Goal: Check status: Check status

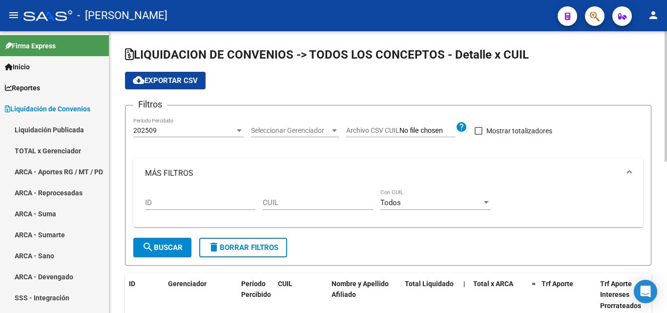
scroll to position [0, 0]
click at [238, 130] on div at bounding box center [239, 130] width 5 height 2
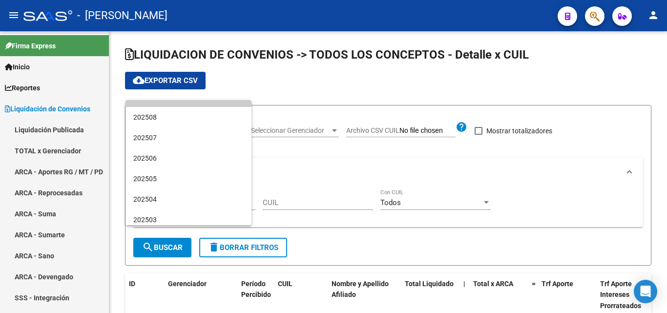
scroll to position [0, 0]
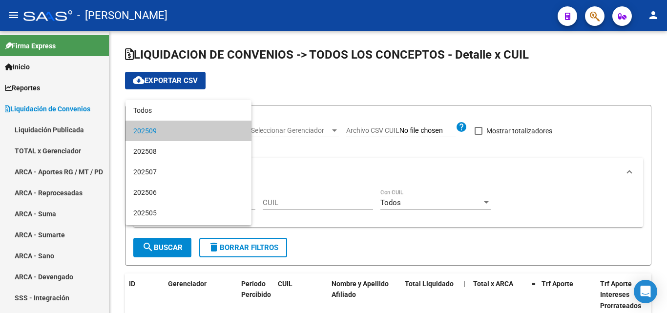
click at [284, 198] on div at bounding box center [333, 156] width 667 height 313
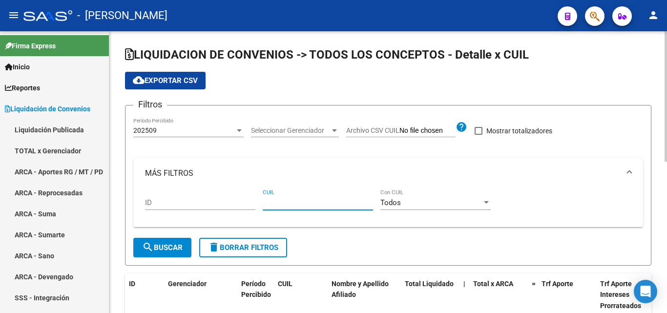
click at [282, 204] on input "CUIL" at bounding box center [318, 202] width 110 height 9
click at [272, 203] on input "CUIL" at bounding box center [318, 202] width 110 height 9
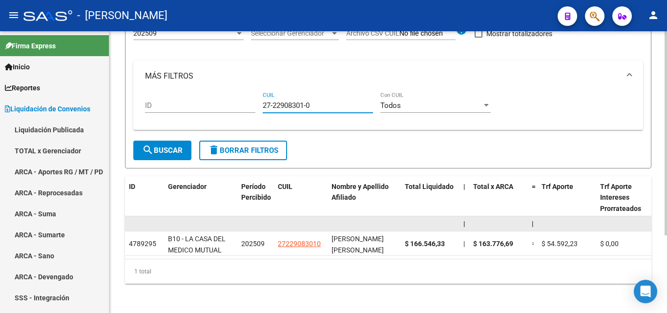
scroll to position [98, 0]
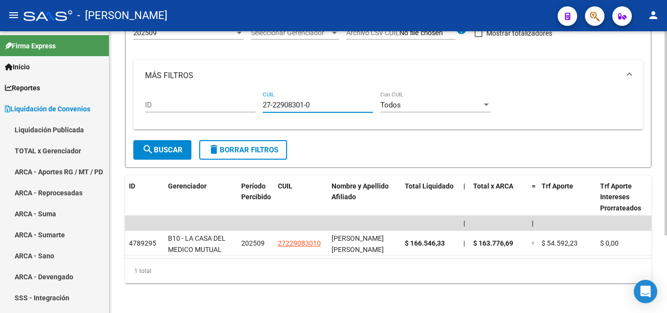
type input "27-22908301-0"
drag, startPoint x: 321, startPoint y: 103, endPoint x: 248, endPoint y: 102, distance: 72.8
click at [248, 102] on div "ID 27-22908301-0 CUIL Todos Con CUIL" at bounding box center [388, 106] width 486 height 30
paste input "20-17096468-4"
type input "20-17096468-4"
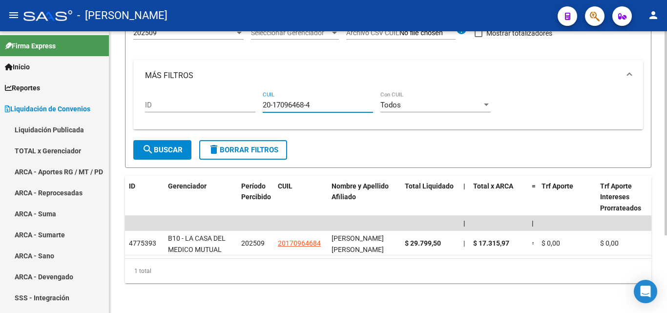
drag, startPoint x: 308, startPoint y: 106, endPoint x: 262, endPoint y: 106, distance: 45.9
click at [262, 106] on div "ID 20-17096468-4 CUIL Todos Con CUIL" at bounding box center [388, 106] width 486 height 30
paste input "20-35899501-3"
type input "20-35899501-3"
drag, startPoint x: 316, startPoint y: 105, endPoint x: 245, endPoint y: 101, distance: 70.9
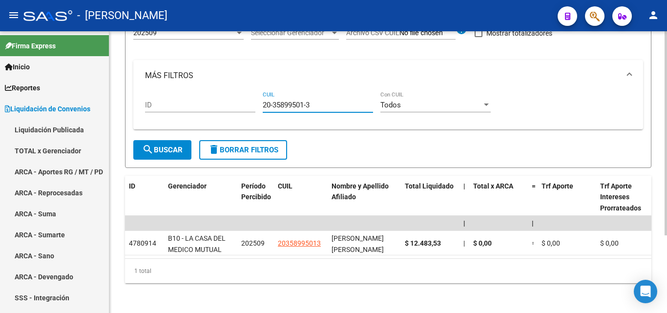
click at [245, 101] on div "ID 20-35899501-3 CUIL Todos Con CUIL" at bounding box center [388, 106] width 486 height 30
paste input "23-33561999-4"
type input "23-33561999-4"
drag, startPoint x: 327, startPoint y: 104, endPoint x: 224, endPoint y: 99, distance: 103.2
click at [224, 99] on div "ID 23-33561999-4 CUIL Todos Con CUIL" at bounding box center [388, 106] width 486 height 30
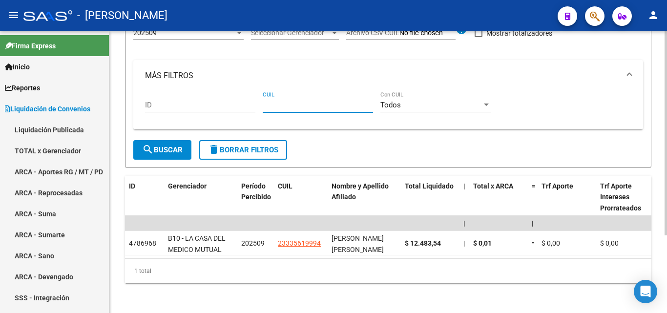
paste input "27-22172990-6"
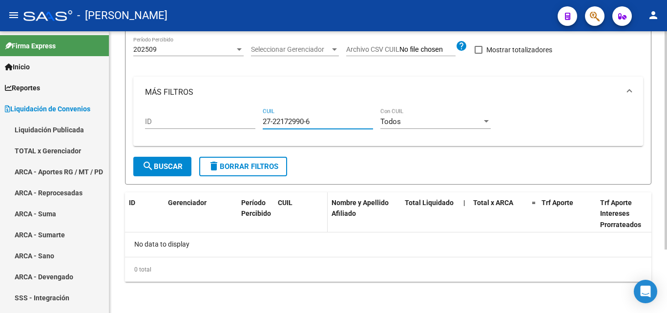
scroll to position [82, 0]
type input "27-22172990-6"
drag, startPoint x: 312, startPoint y: 120, endPoint x: 238, endPoint y: 122, distance: 73.8
click at [238, 122] on div "ID 27-22172990-6 CUIL Todos Con CUIL" at bounding box center [388, 123] width 486 height 30
paste input "20-14383087-0"
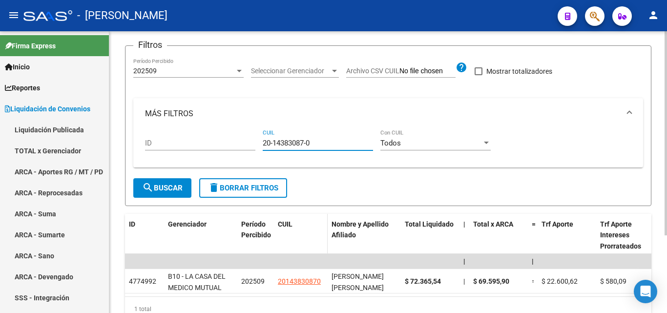
scroll to position [98, 0]
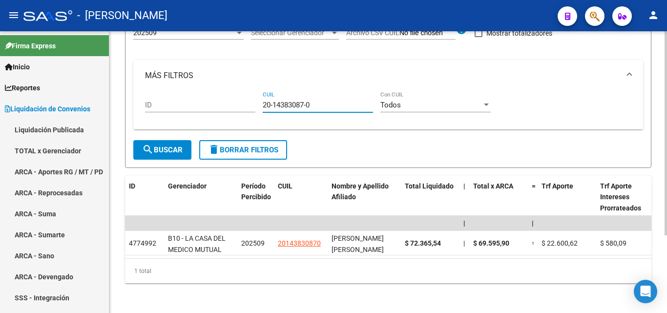
type input "20-14383087-0"
drag, startPoint x: 316, startPoint y: 106, endPoint x: 250, endPoint y: 109, distance: 66.0
click at [250, 109] on div "ID 20-14383087-0 CUIL Todos Con CUIL" at bounding box center [388, 106] width 486 height 30
paste input "27-38450758-7"
type input "27-38450758-7"
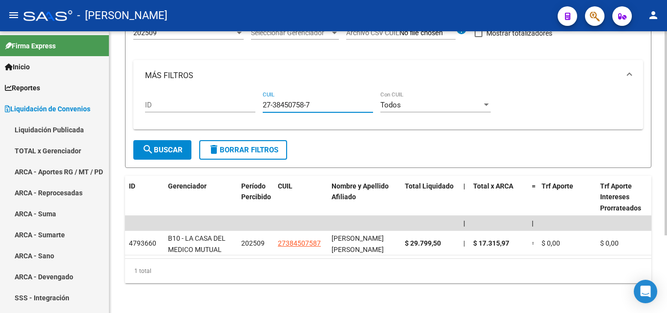
drag, startPoint x: 314, startPoint y: 103, endPoint x: 245, endPoint y: 105, distance: 68.9
click at [245, 105] on div "ID 27-38450758-7 CUIL Todos Con CUIL" at bounding box center [388, 106] width 486 height 30
paste input "27-30686365-2"
type input "27-30686365-2"
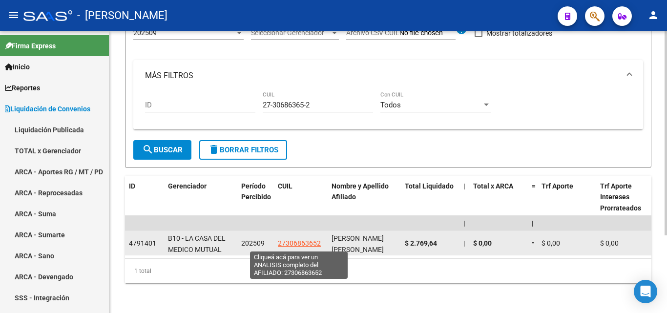
click at [302, 244] on span "27306863652" at bounding box center [299, 243] width 43 height 8
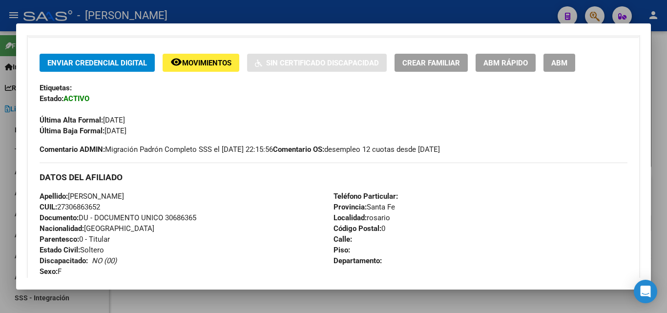
scroll to position [195, 0]
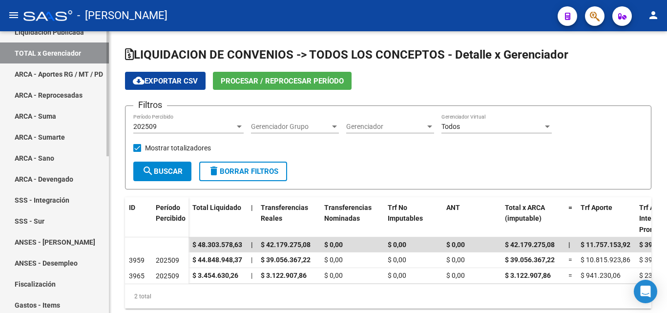
scroll to position [244, 0]
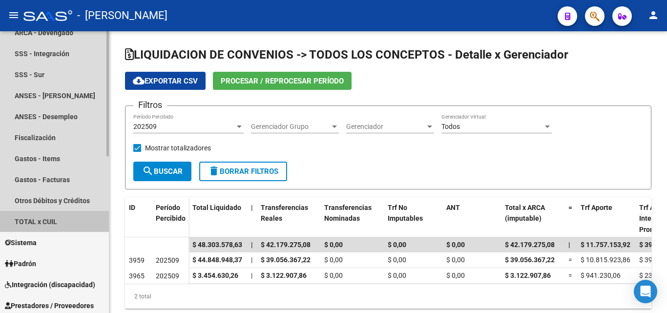
click at [52, 217] on link "TOTAL x CUIL" at bounding box center [54, 221] width 109 height 21
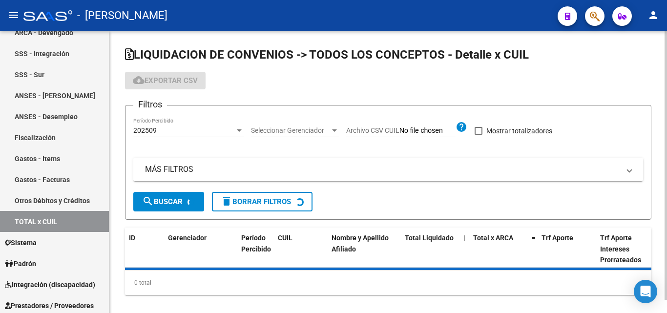
click at [167, 171] on mat-panel-title "MÁS FILTROS" at bounding box center [382, 169] width 475 height 11
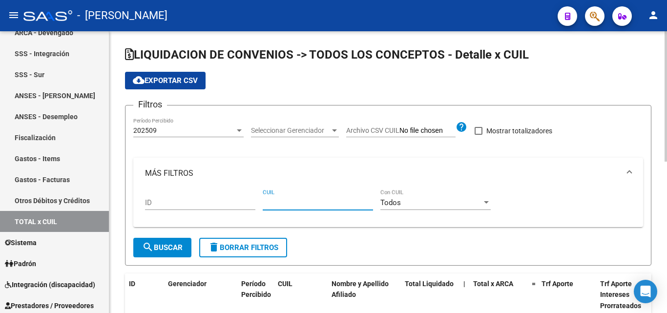
paste input "20-34791977-3"
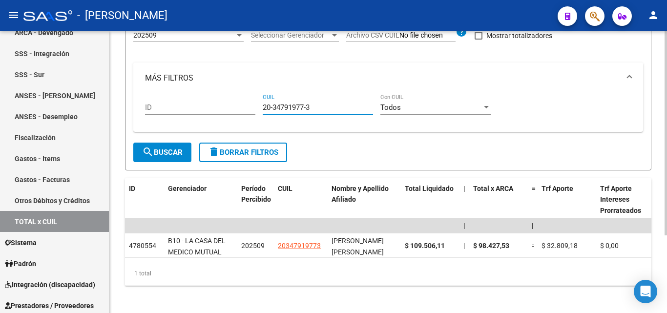
scroll to position [98, 0]
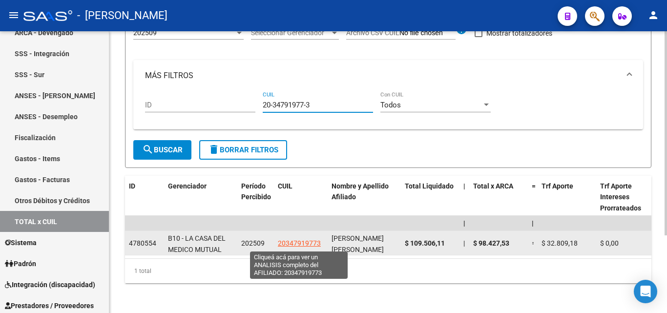
type input "20-34791977-3"
click at [294, 243] on span "20347919773" at bounding box center [299, 243] width 43 height 8
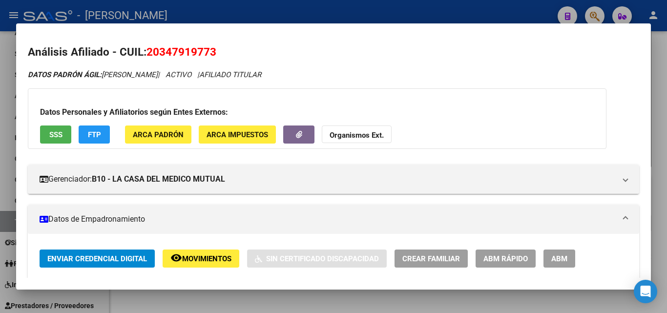
scroll to position [0, 0]
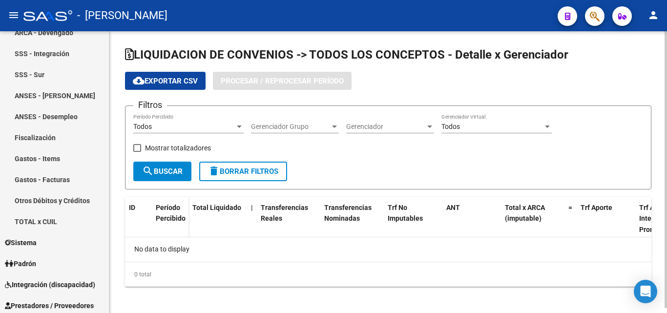
checkbox input "true"
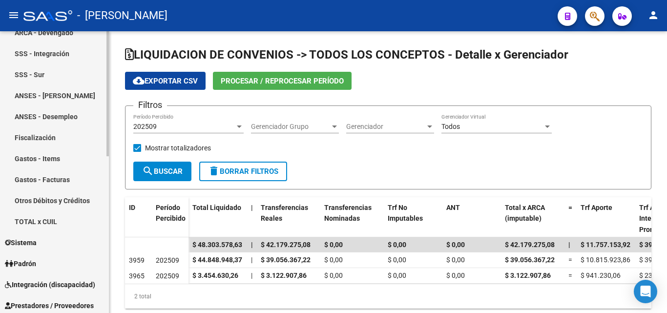
click at [47, 218] on link "TOTAL x CUIL" at bounding box center [54, 221] width 109 height 21
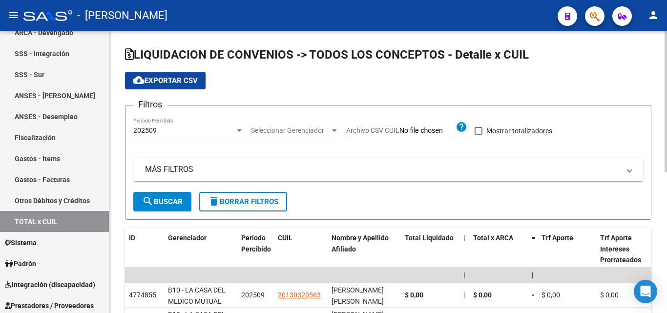
click at [163, 172] on mat-panel-title "MÁS FILTROS" at bounding box center [382, 169] width 475 height 11
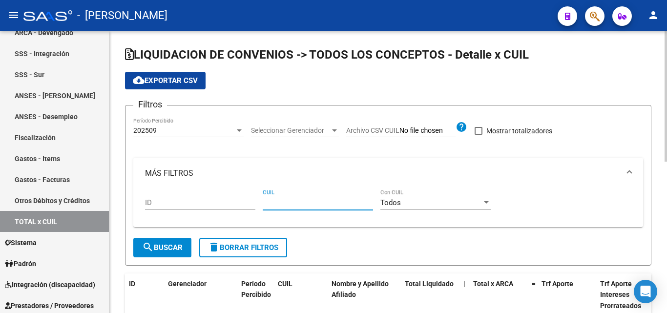
paste input "27-37261041-2"
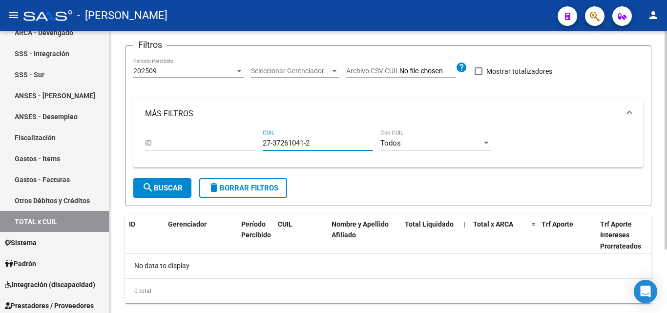
scroll to position [82, 0]
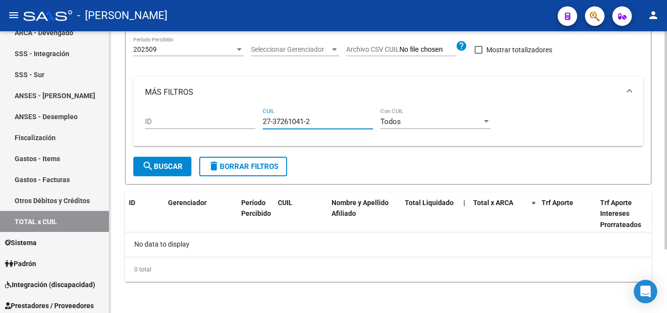
type input "27-37261041-2"
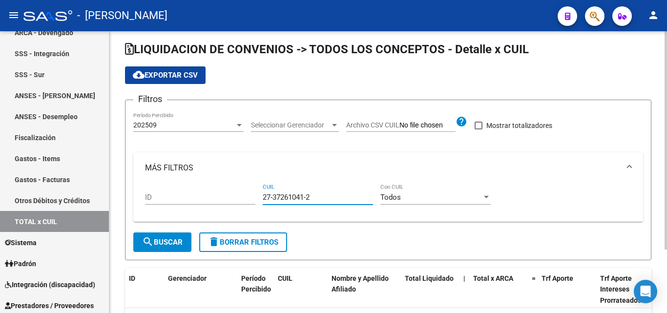
scroll to position [0, 0]
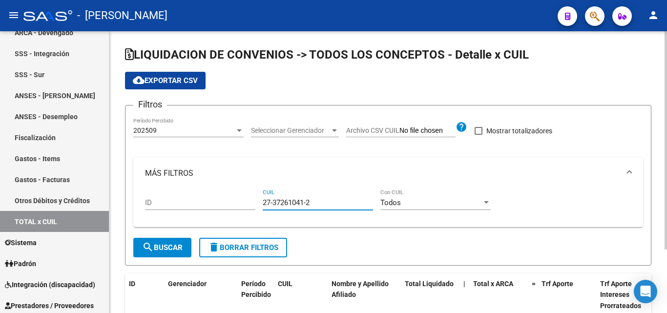
click at [241, 130] on div at bounding box center [239, 130] width 5 height 2
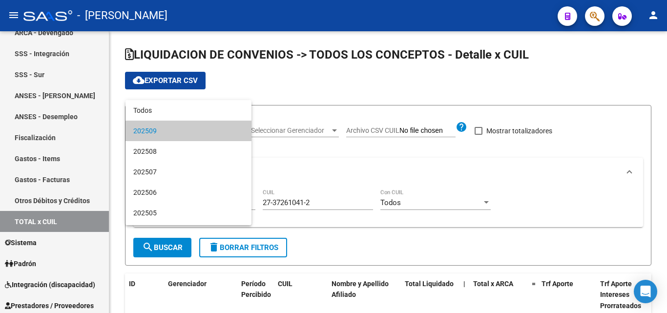
click at [521, 167] on div at bounding box center [333, 156] width 667 height 313
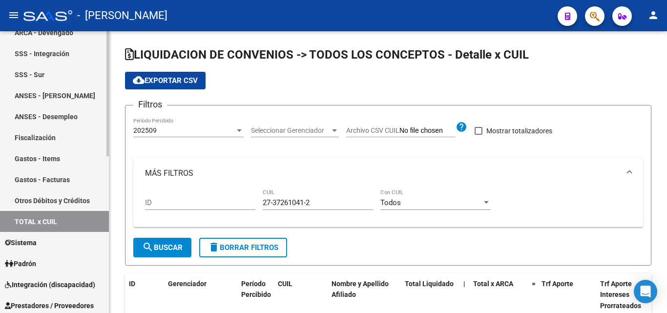
click at [64, 117] on link "ANSES - Desempleo" at bounding box center [54, 116] width 109 height 21
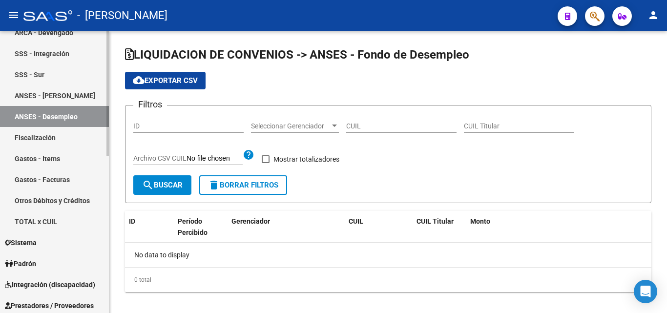
checkbox input "true"
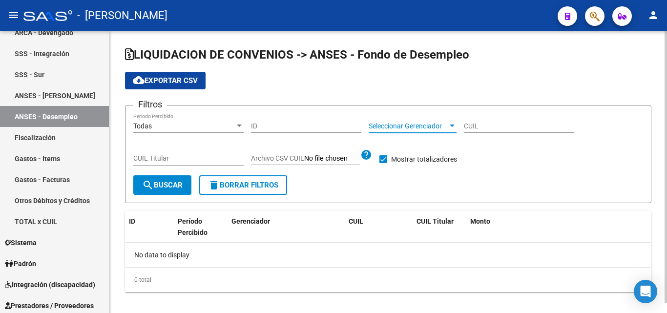
click at [453, 125] on div at bounding box center [452, 126] width 5 height 2
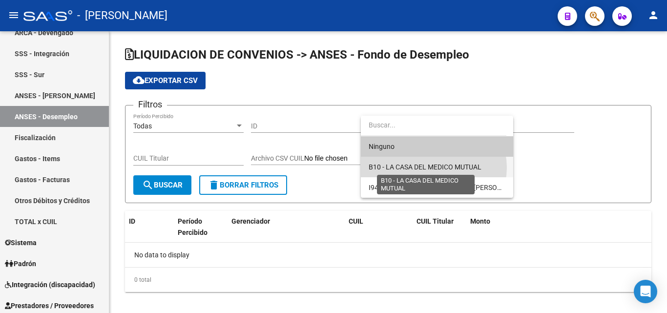
click at [432, 167] on span "B10 - LA CASA DEL MEDICO MUTUAL" at bounding box center [425, 167] width 113 height 8
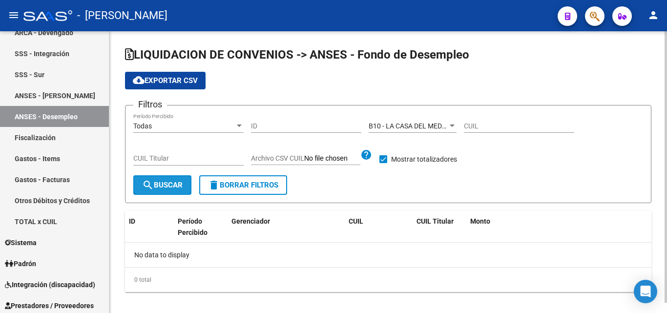
click at [168, 186] on span "search Buscar" at bounding box center [162, 185] width 41 height 9
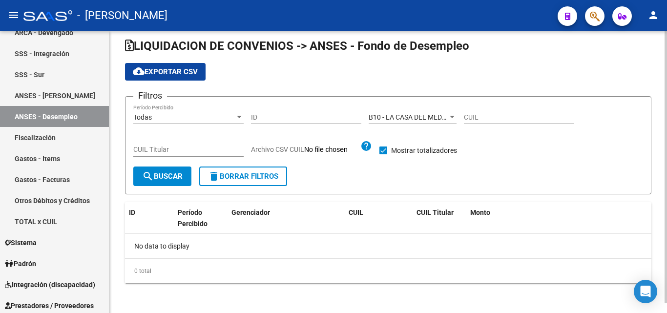
scroll to position [11, 0]
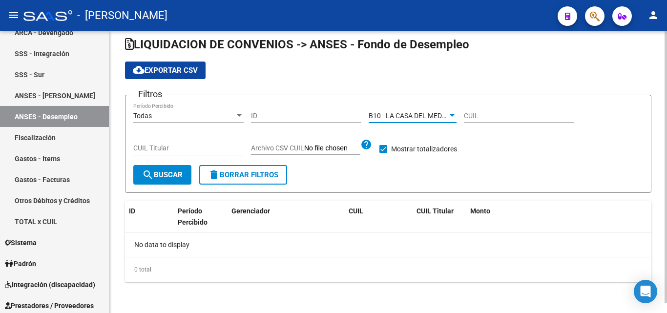
click at [450, 116] on div at bounding box center [452, 115] width 5 height 2
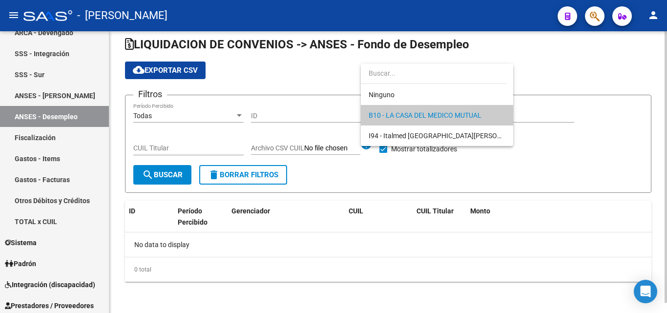
click at [509, 167] on div at bounding box center [333, 156] width 667 height 313
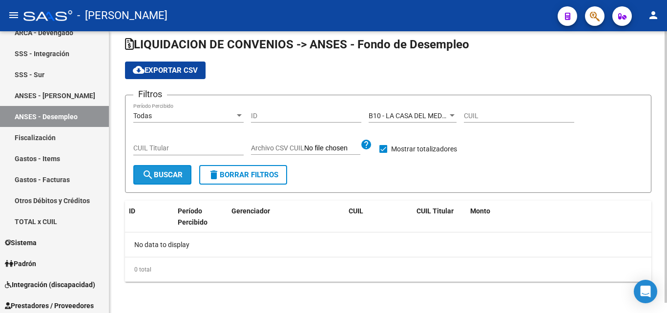
click at [173, 178] on span "search Buscar" at bounding box center [162, 174] width 41 height 9
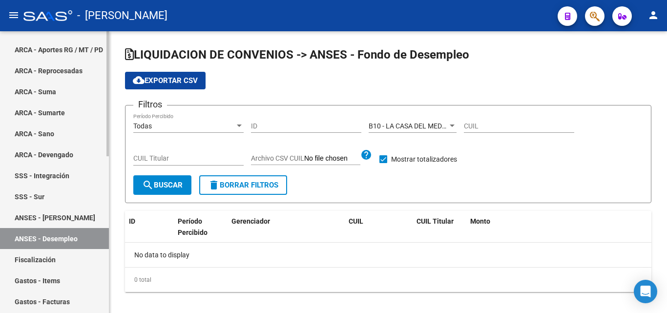
scroll to position [49, 0]
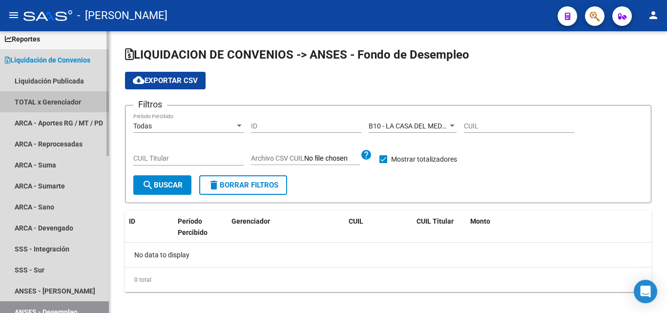
click at [60, 100] on link "TOTAL x Gerenciador" at bounding box center [54, 101] width 109 height 21
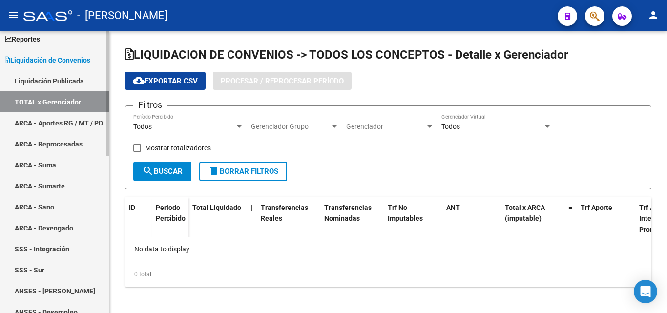
checkbox input "true"
